Goal: Task Accomplishment & Management: Manage account settings

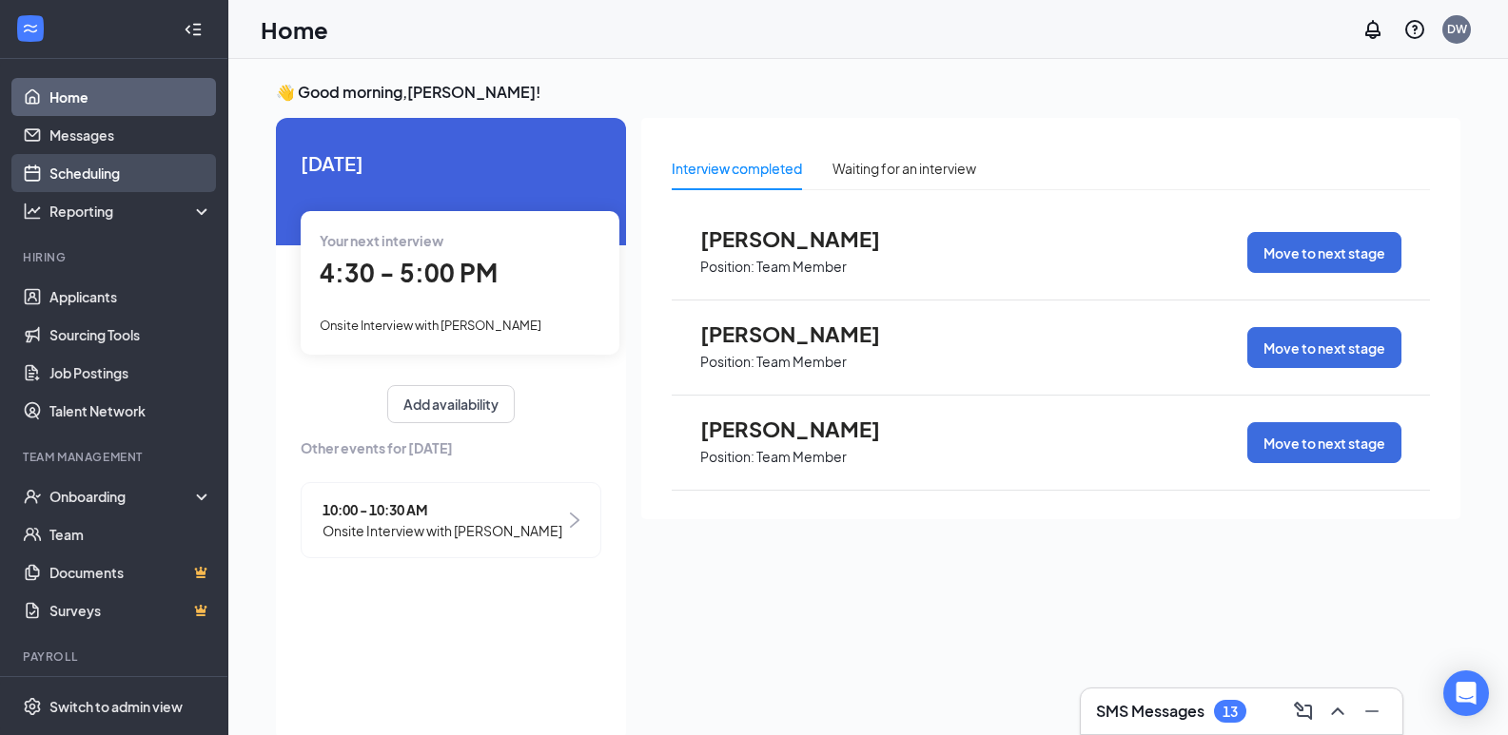
click at [101, 164] on link "Scheduling" at bounding box center [130, 173] width 163 height 38
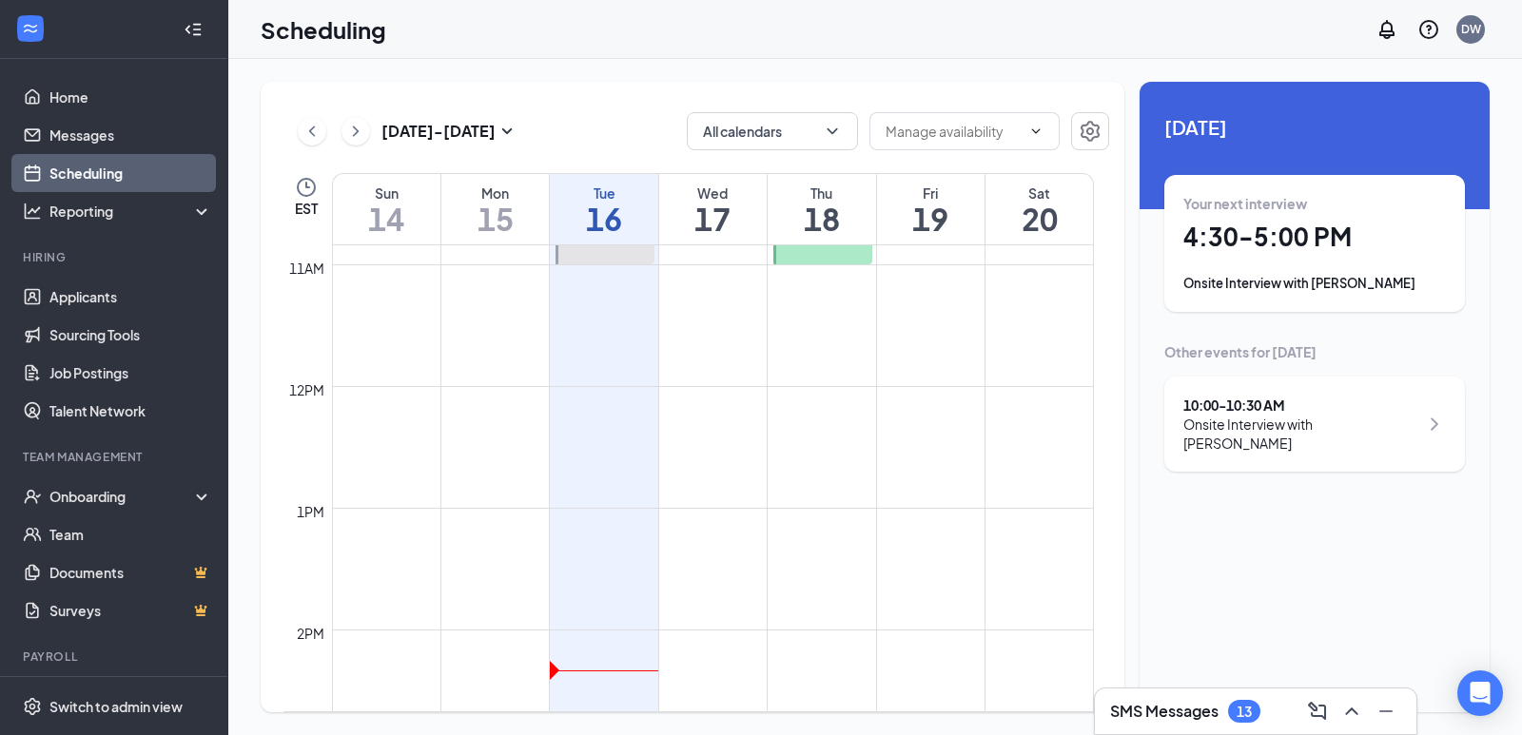
scroll to position [1030, 0]
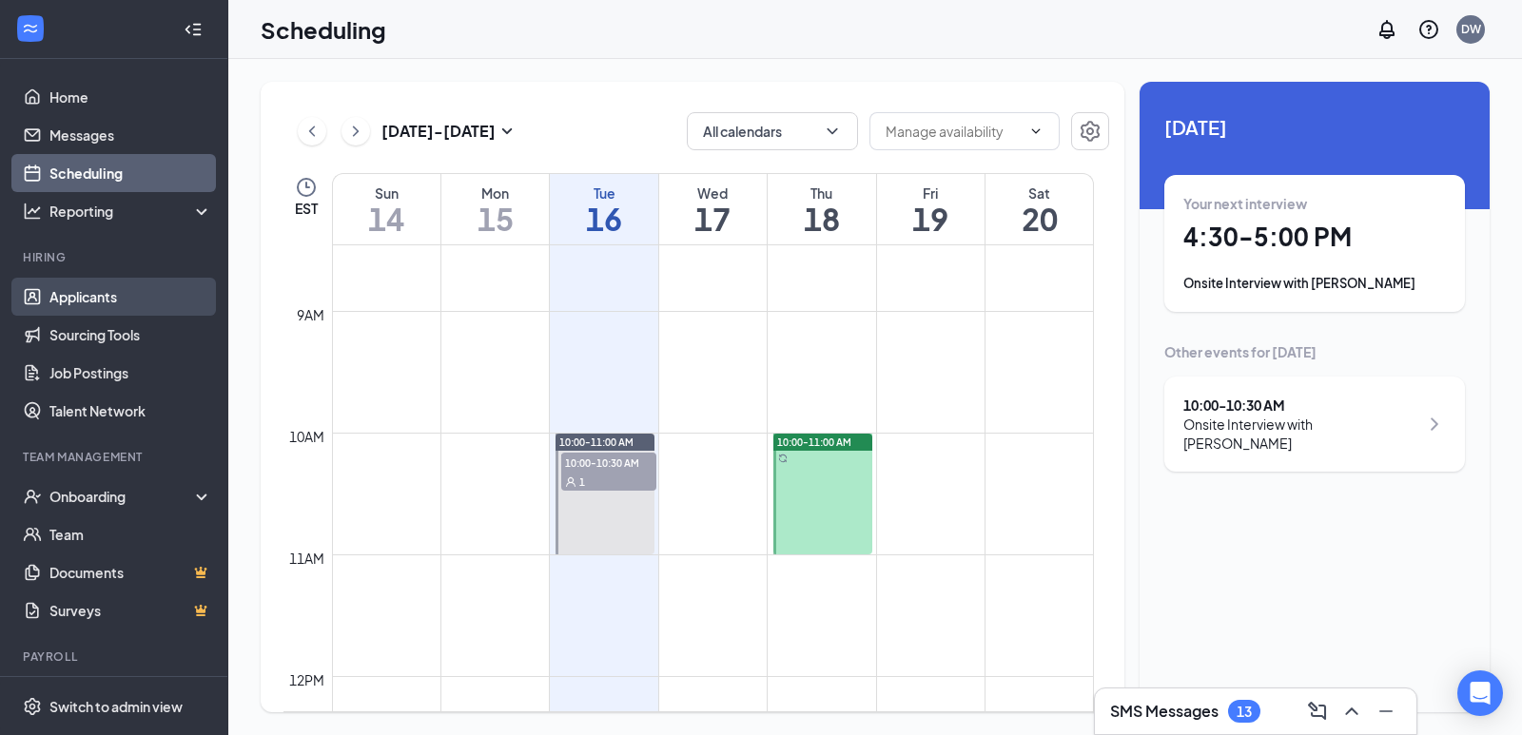
click at [107, 290] on link "Applicants" at bounding box center [130, 297] width 163 height 38
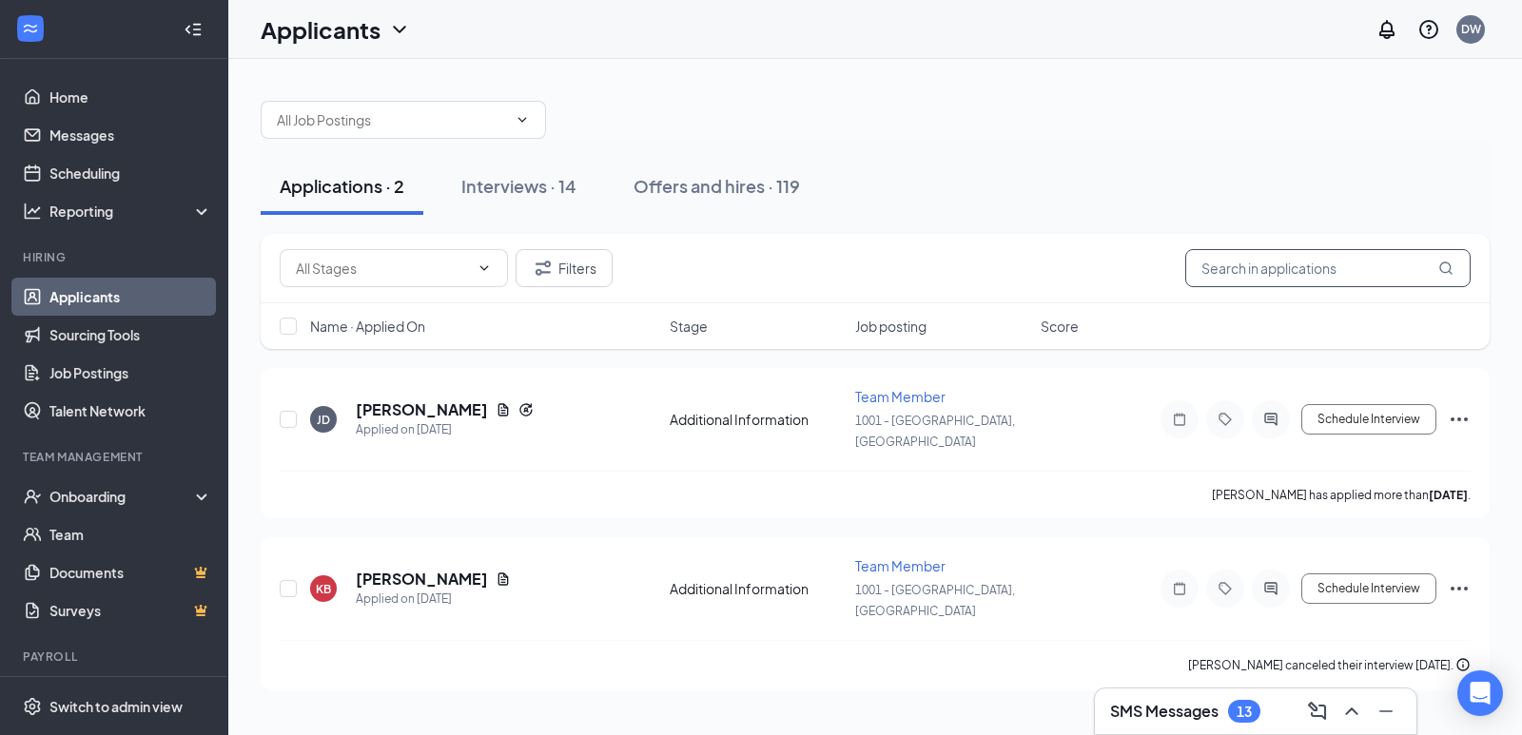
click at [1295, 257] on input "text" at bounding box center [1327, 268] width 285 height 38
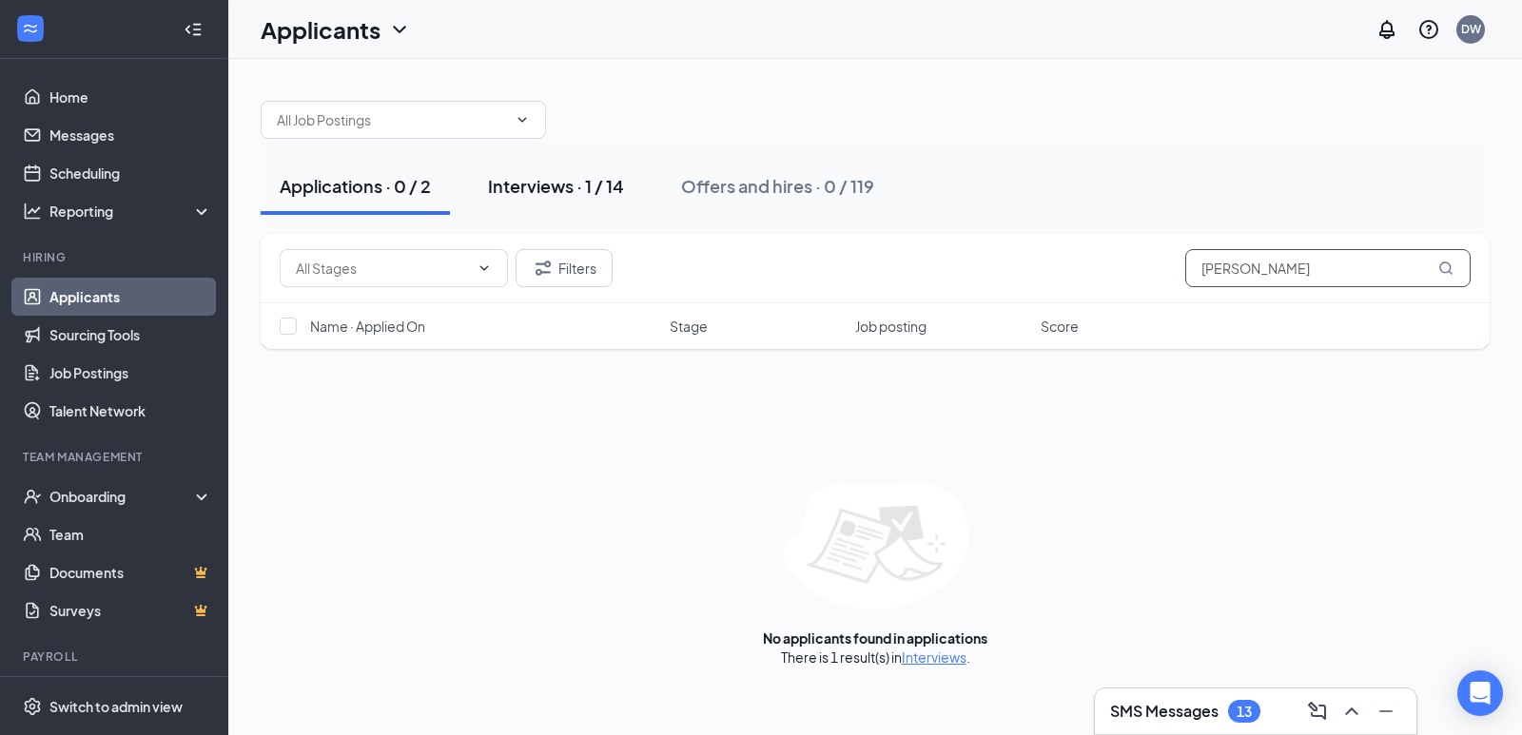
type input "[PERSON_NAME]"
click at [548, 198] on button "Interviews · 1 / 14" at bounding box center [556, 186] width 174 height 57
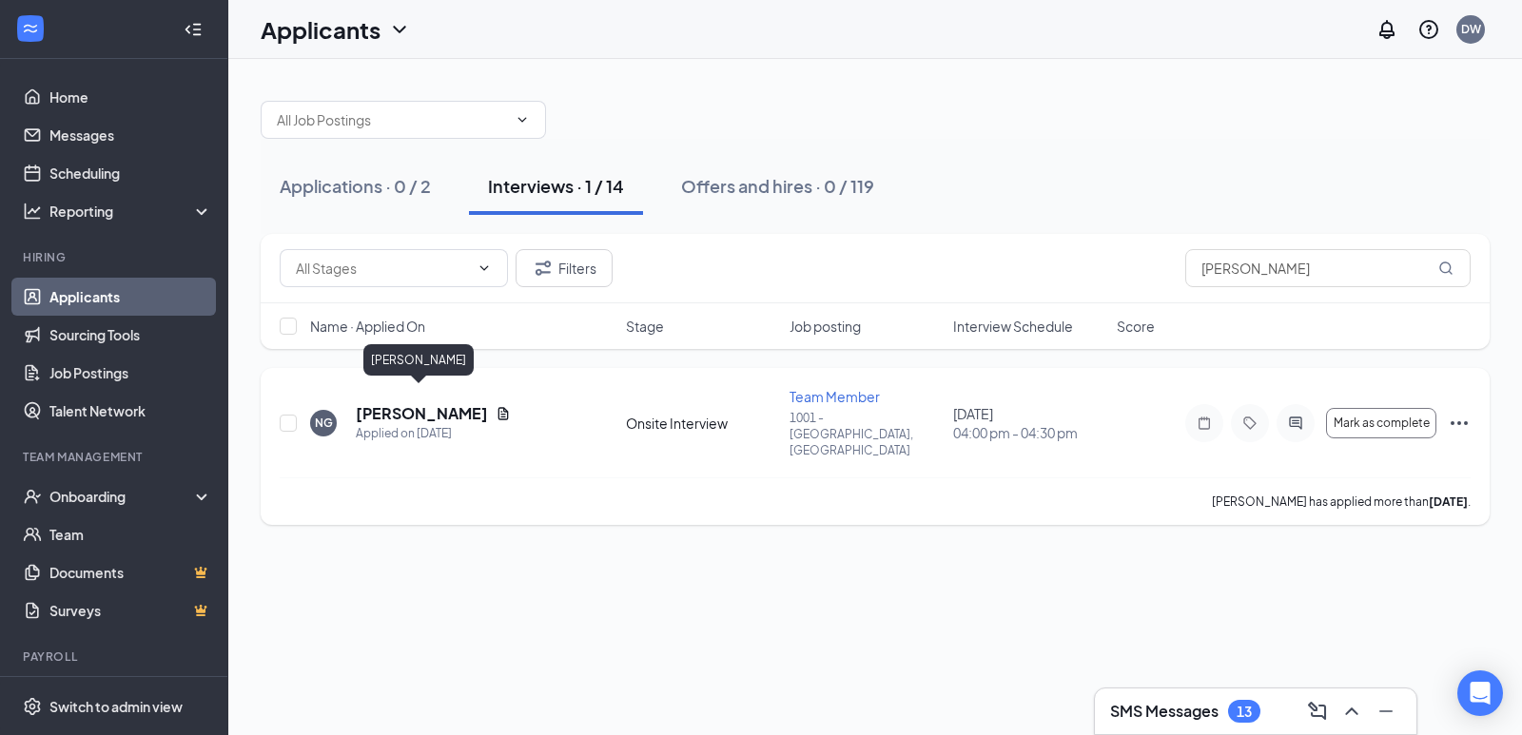
click at [448, 403] on h5 "[PERSON_NAME]" at bounding box center [422, 413] width 132 height 21
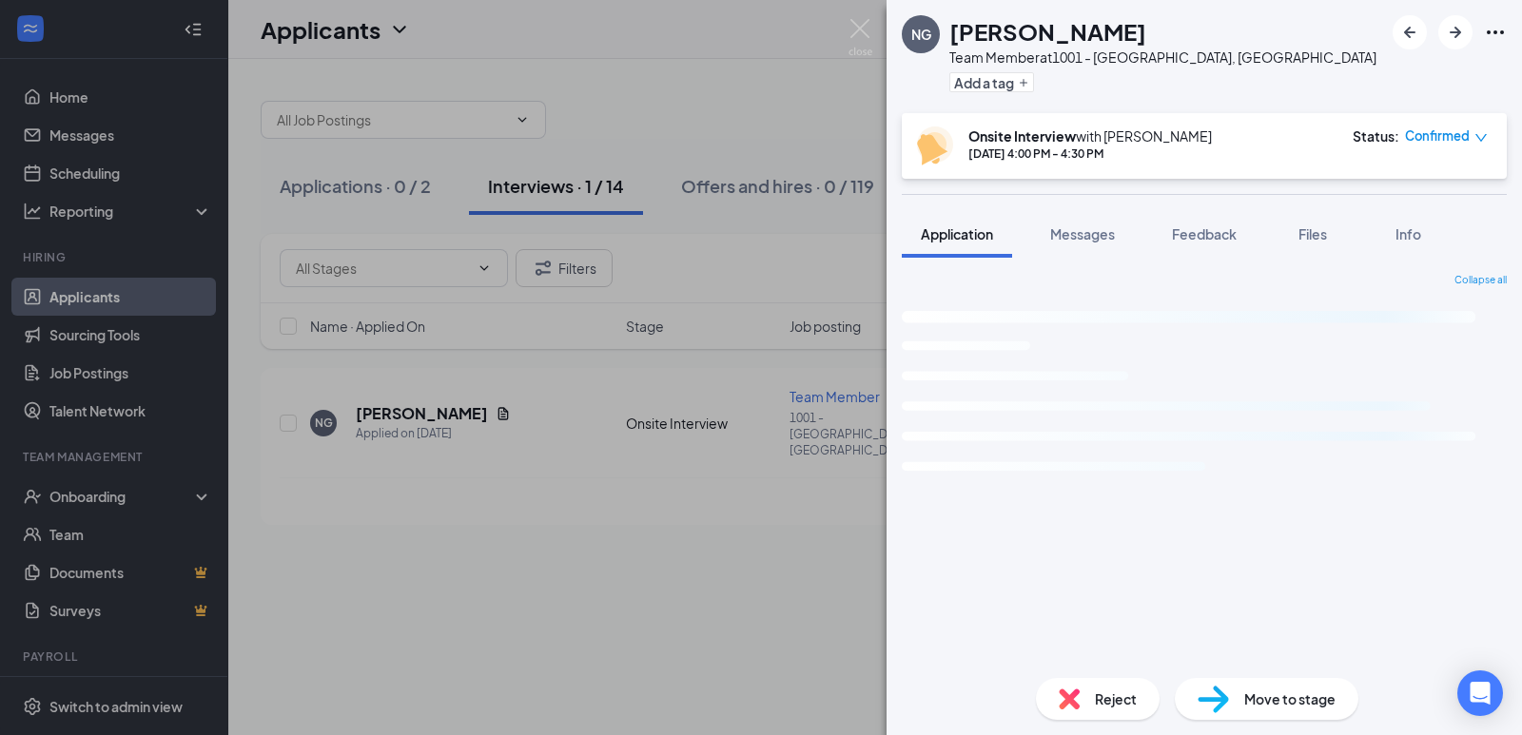
click at [1109, 694] on span "Reject" at bounding box center [1116, 699] width 42 height 21
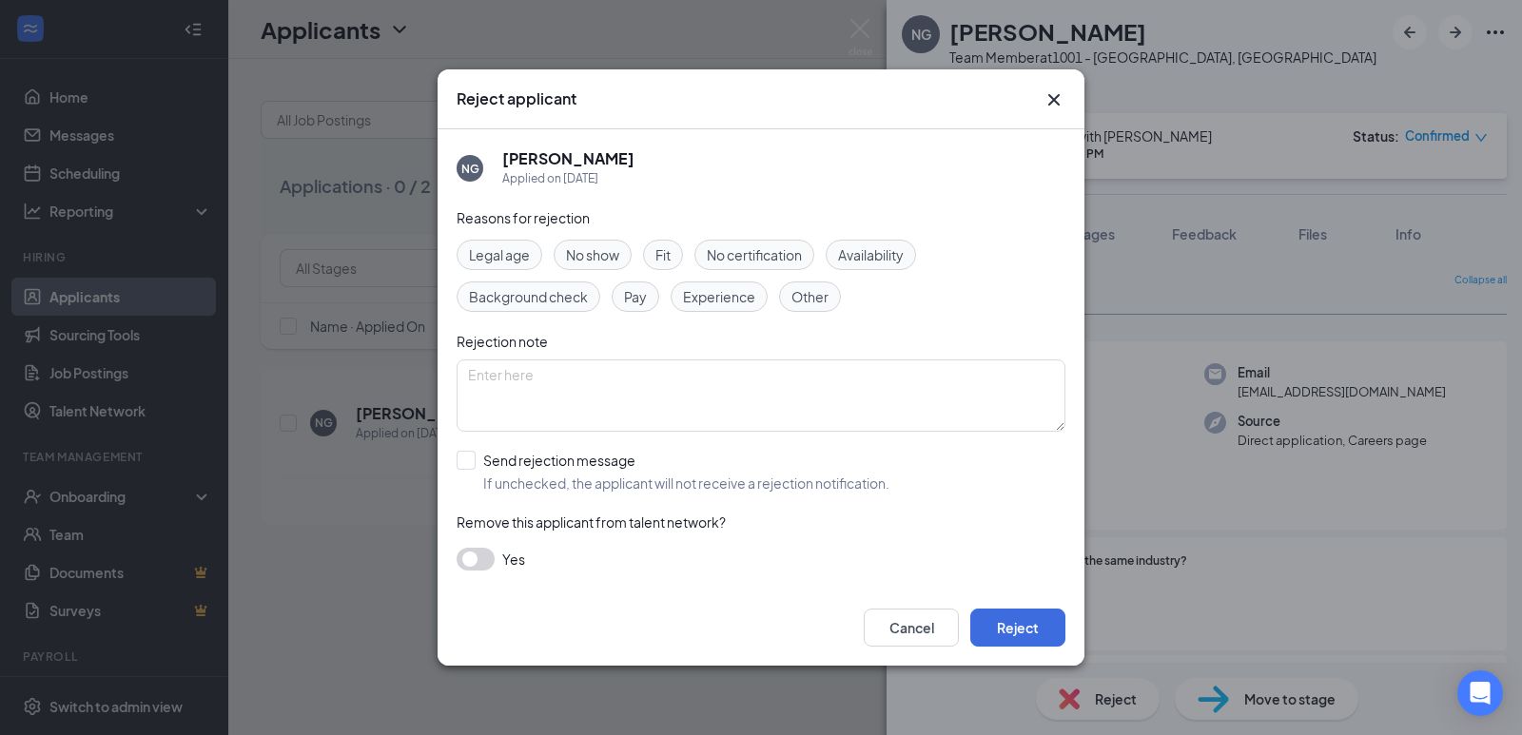
click at [581, 254] on span "No show" at bounding box center [592, 255] width 53 height 21
click at [468, 464] on input "Send rejection message If unchecked, the applicant will not receive a rejection…" at bounding box center [673, 472] width 433 height 42
checkbox input "true"
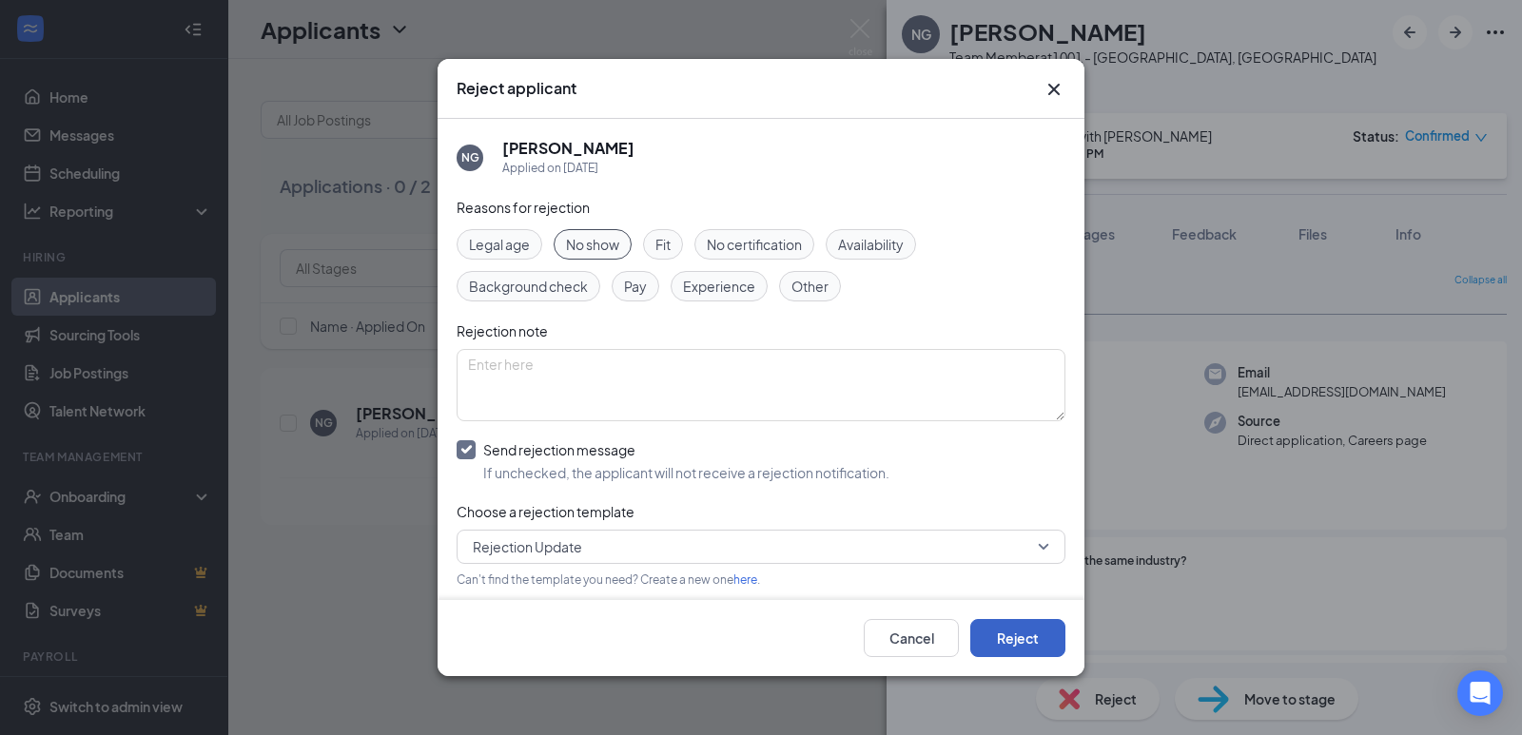
click at [1025, 635] on button "Reject" at bounding box center [1017, 638] width 95 height 38
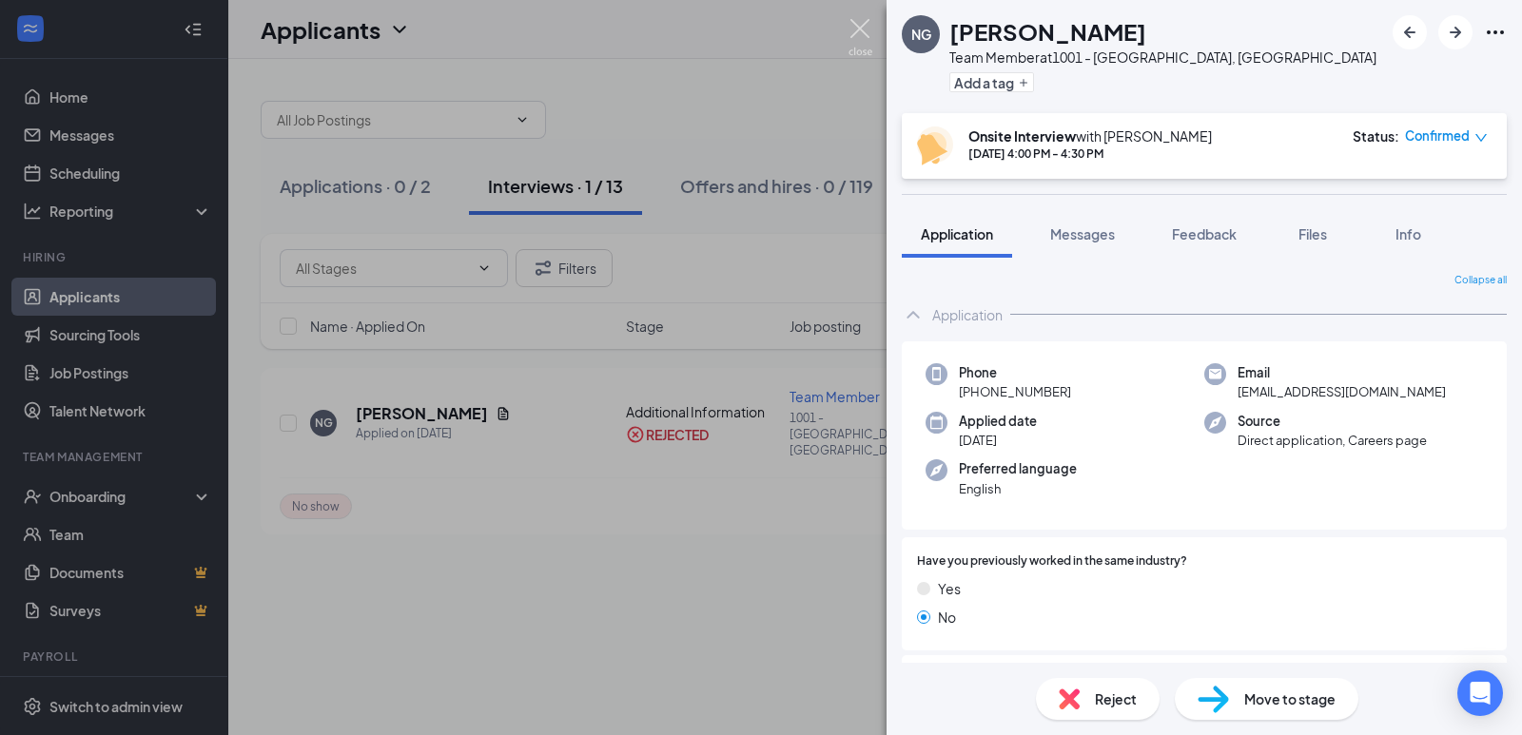
click at [852, 30] on img at bounding box center [861, 37] width 24 height 37
